Goal: Task Accomplishment & Management: Use online tool/utility

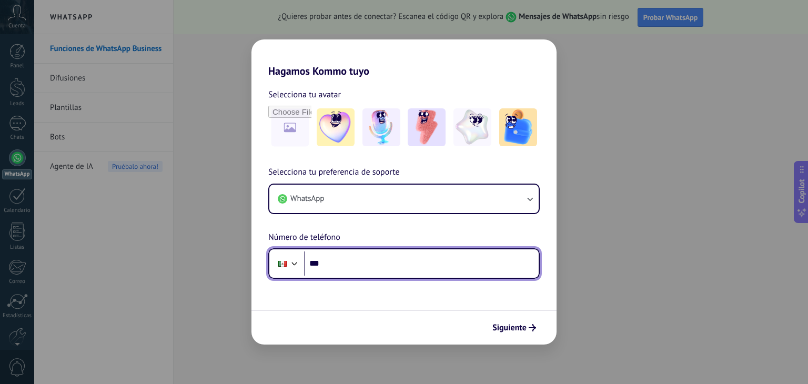
click at [351, 267] on input "***" at bounding box center [421, 263] width 235 height 24
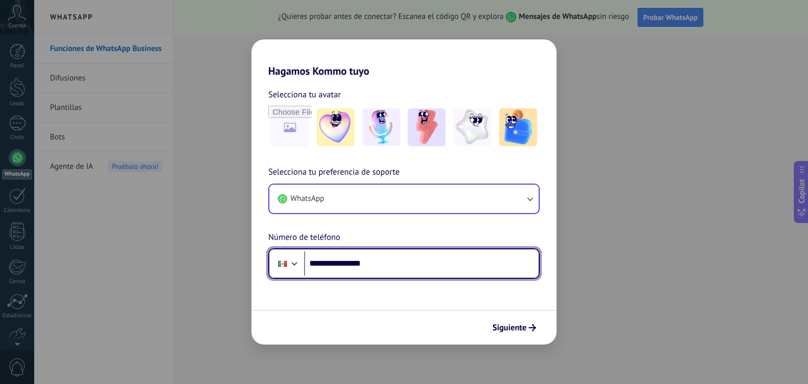
type input "**********"
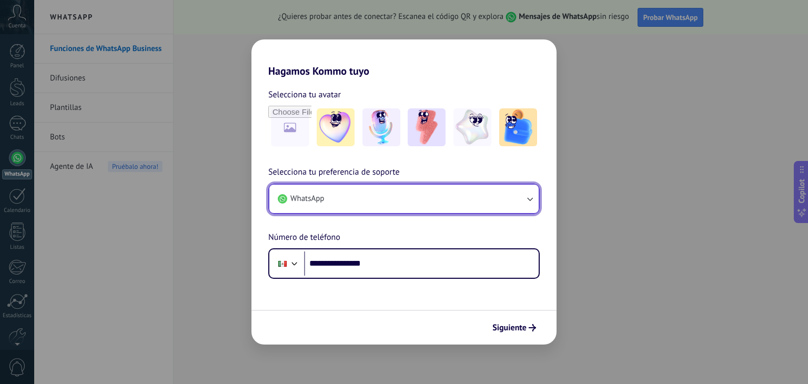
click at [535, 199] on button "WhatsApp" at bounding box center [403, 199] width 269 height 28
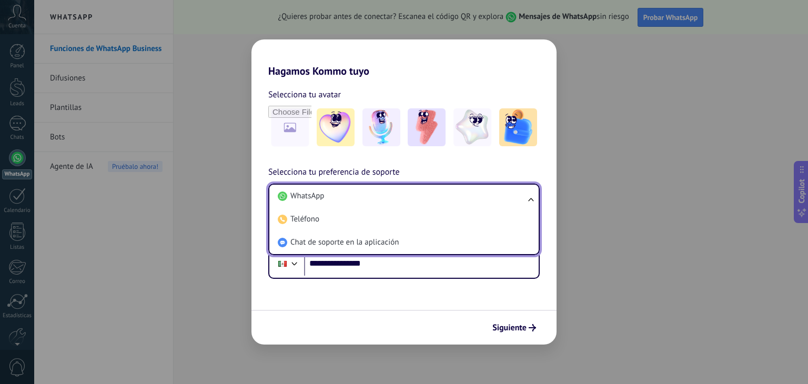
click at [535, 199] on ul "WhatsApp Teléfono Chat de soporte en la aplicación" at bounding box center [403, 220] width 271 height 72
click at [452, 245] on li "Chat de soporte en la aplicación" at bounding box center [402, 242] width 257 height 23
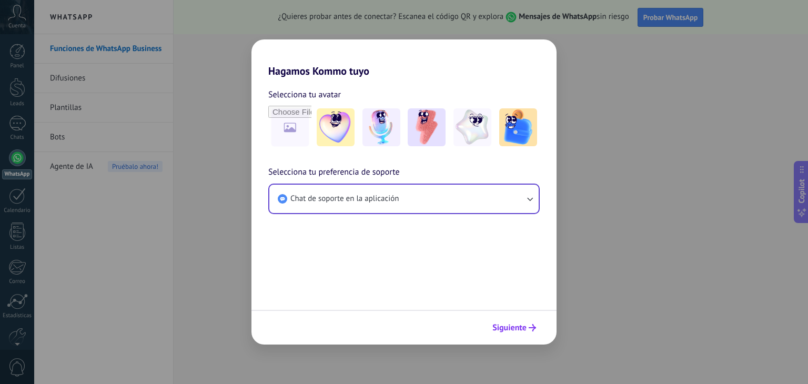
click at [508, 326] on span "Siguiente" at bounding box center [509, 327] width 34 height 7
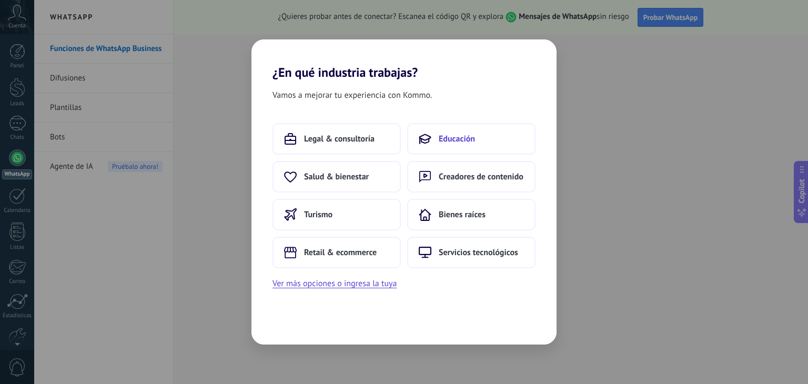
click at [471, 153] on button "Educación" at bounding box center [471, 139] width 128 height 32
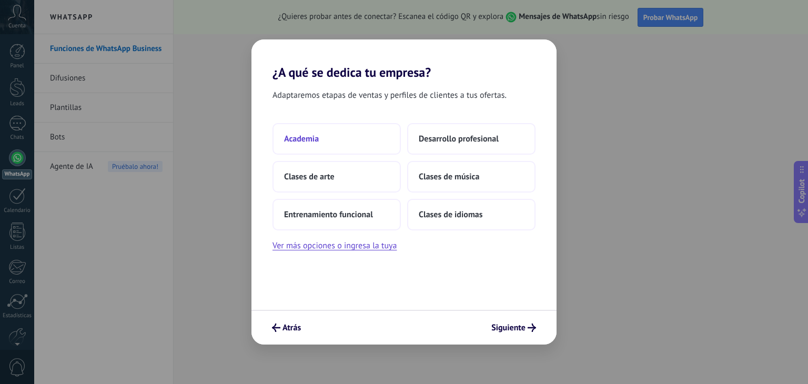
click at [343, 139] on button "Academia" at bounding box center [336, 139] width 128 height 32
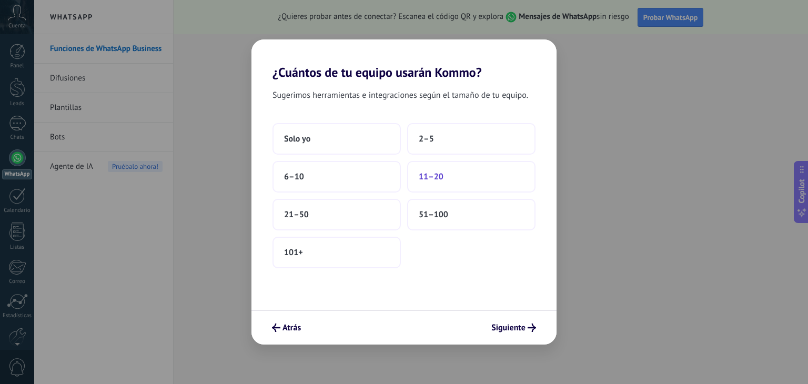
click at [471, 177] on button "11–20" at bounding box center [471, 177] width 128 height 32
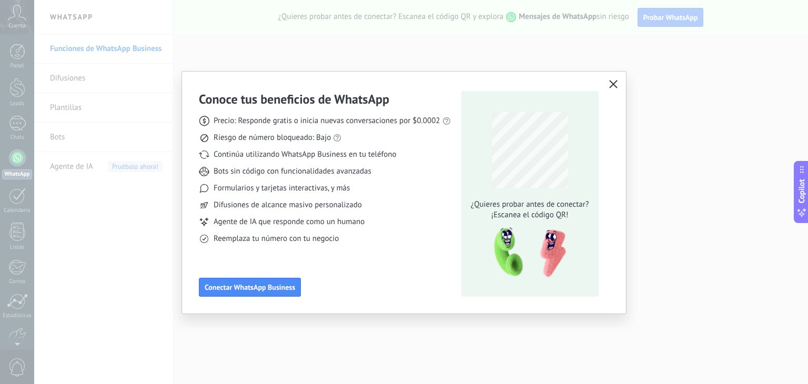
click at [609, 85] on icon "button" at bounding box center [613, 84] width 8 height 8
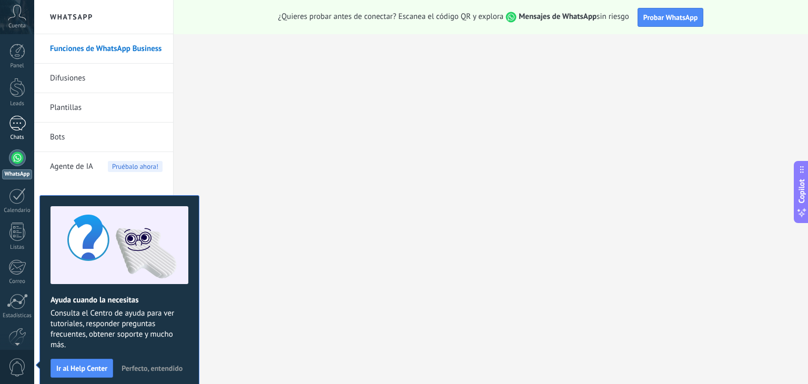
click at [21, 137] on div "Chats" at bounding box center [17, 137] width 31 height 7
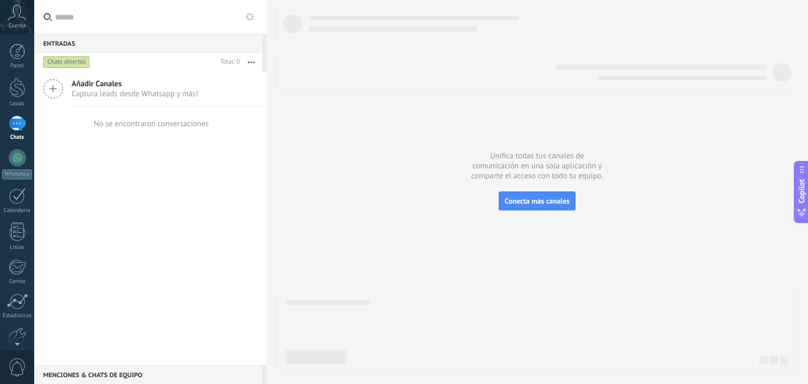
click at [161, 95] on span "Captura leads desde Whatsapp y más!" at bounding box center [135, 94] width 127 height 10
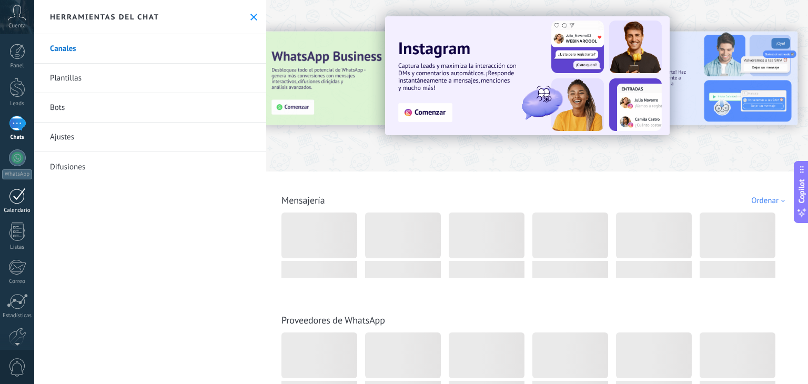
click at [18, 205] on link "Calendario" at bounding box center [17, 201] width 34 height 26
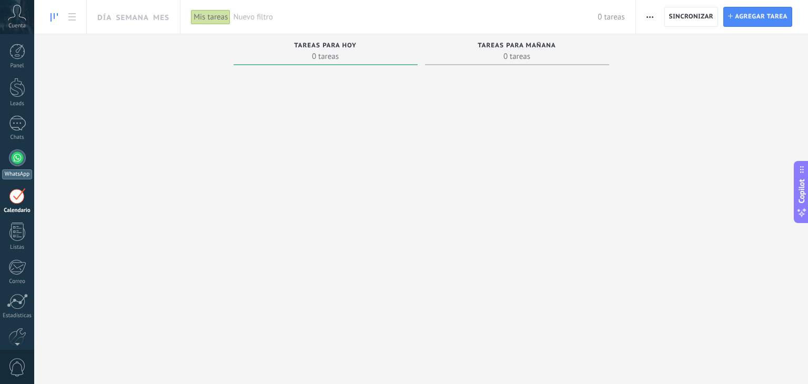
click at [23, 161] on div at bounding box center [17, 157] width 17 height 17
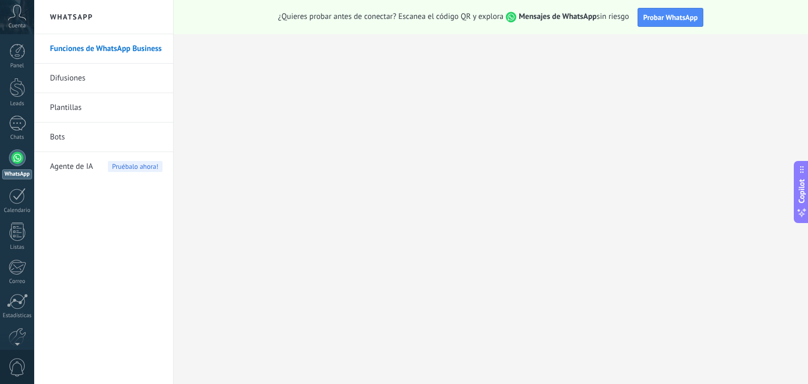
click at [76, 169] on span "Agente de IA" at bounding box center [71, 166] width 43 height 29
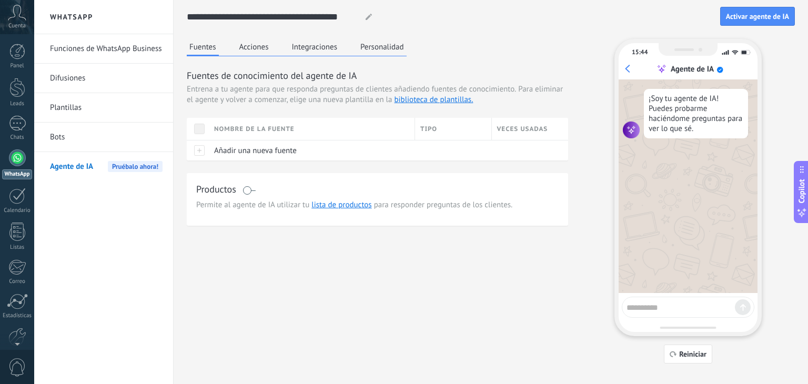
click at [680, 310] on textarea at bounding box center [680, 305] width 108 height 13
type textarea "**********"
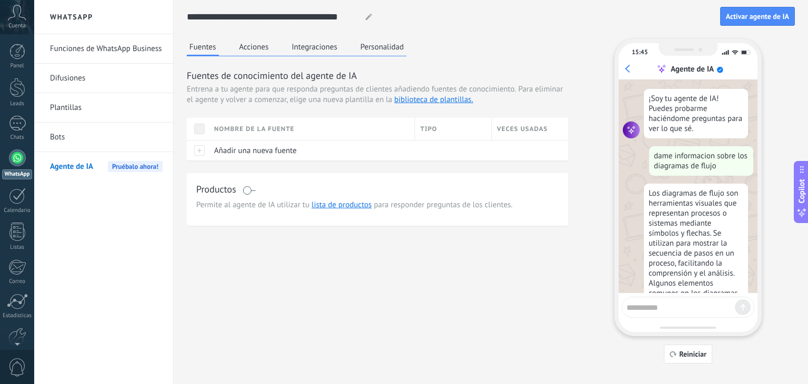
click at [629, 71] on div "Agente de IA" at bounding box center [689, 69] width 135 height 11
click at [261, 47] on button "Acciones" at bounding box center [254, 47] width 35 height 16
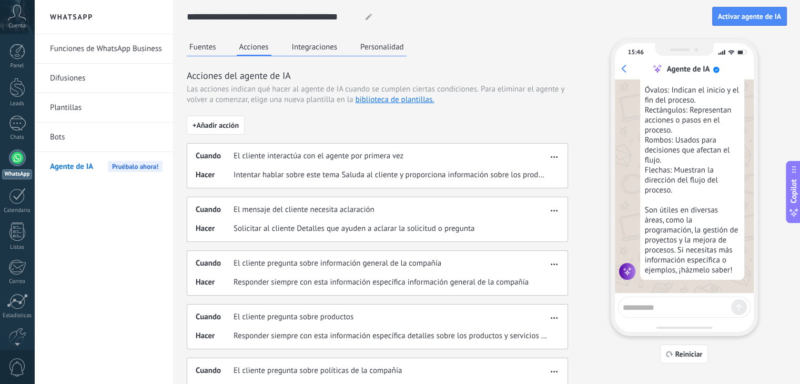
click at [325, 54] on button "Integraciones" at bounding box center [314, 47] width 51 height 16
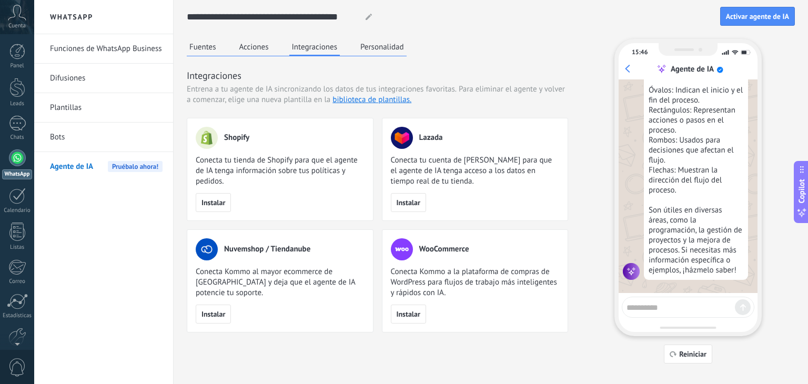
click at [380, 43] on button "Personalidad" at bounding box center [382, 47] width 49 height 16
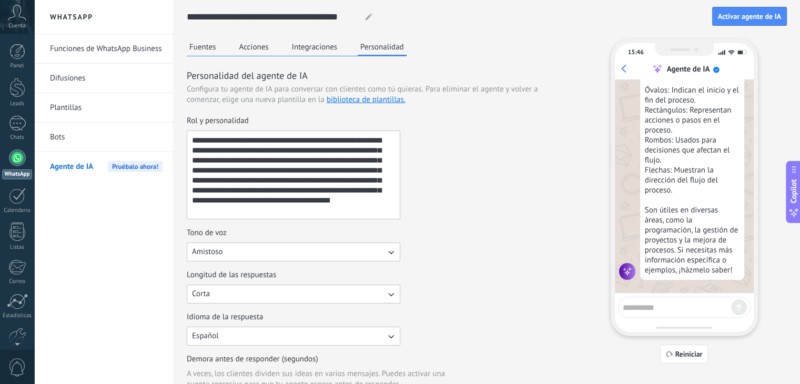
click at [200, 52] on button "Fuentes" at bounding box center [203, 47] width 32 height 16
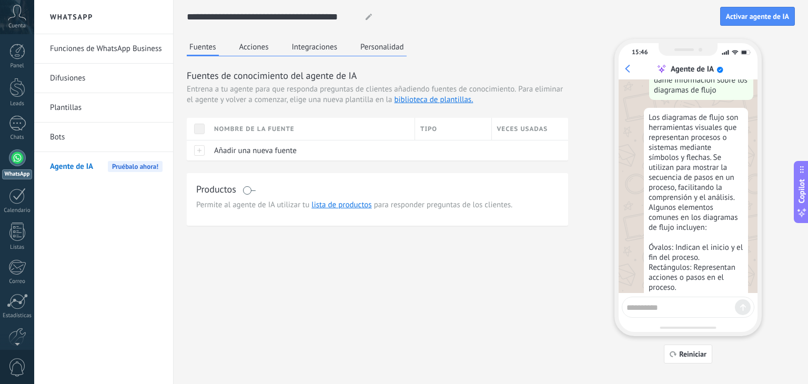
scroll to position [75, 0]
